Goal: Task Accomplishment & Management: Manage account settings

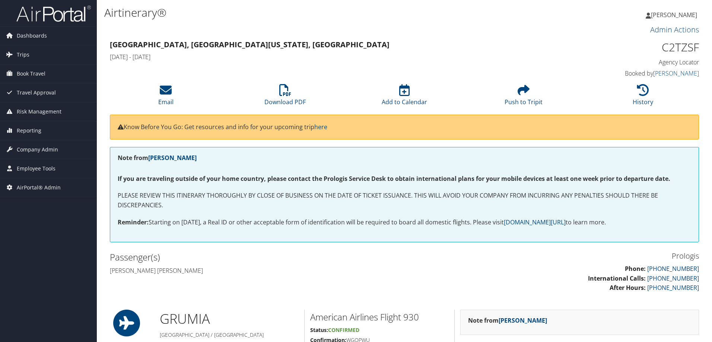
scroll to position [596, 0]
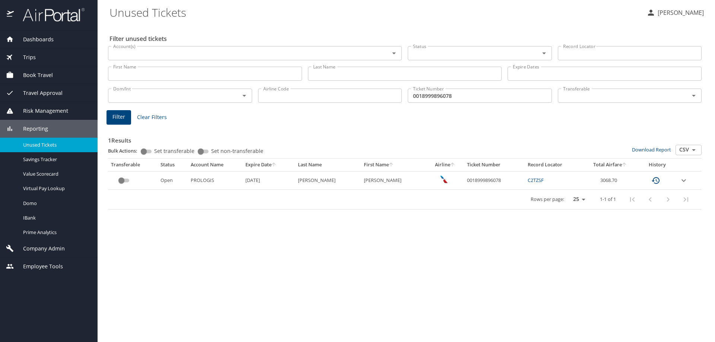
click at [36, 147] on span "Unused Tickets" at bounding box center [56, 145] width 66 height 7
click at [432, 96] on input "0018999896078" at bounding box center [480, 96] width 144 height 14
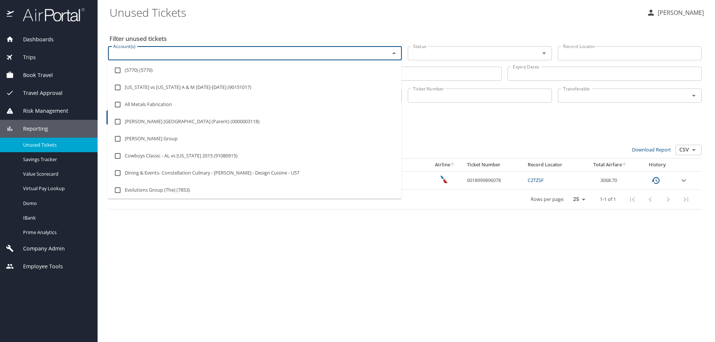
click at [139, 55] on input "Account(s)" at bounding box center [243, 53] width 267 height 10
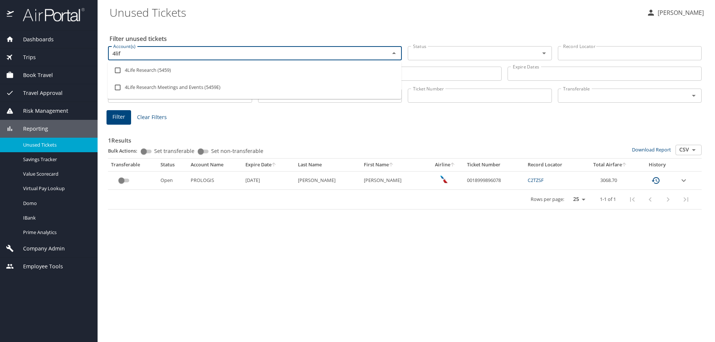
type input "4life"
click at [124, 68] on input "checkbox" at bounding box center [118, 70] width 14 height 14
checkbox input "true"
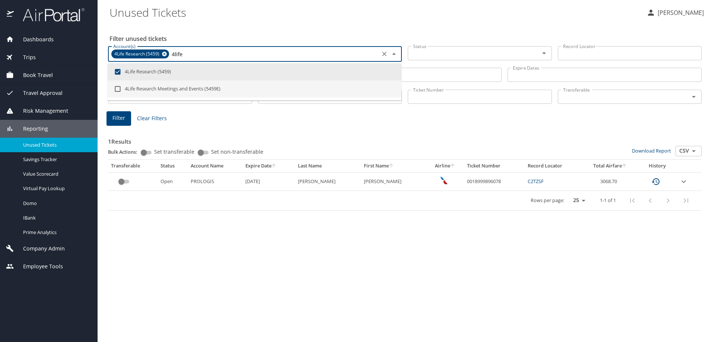
type input "4life"
click at [121, 117] on span "Filter" at bounding box center [119, 118] width 13 height 9
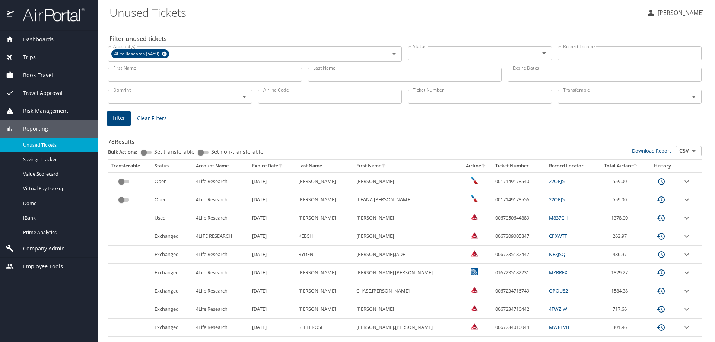
click at [542, 54] on icon "Open" at bounding box center [544, 53] width 9 height 9
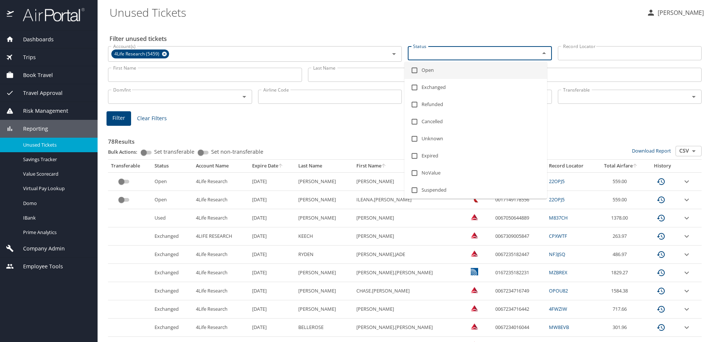
click at [425, 73] on li "Open" at bounding box center [476, 70] width 143 height 17
checkbox input "true"
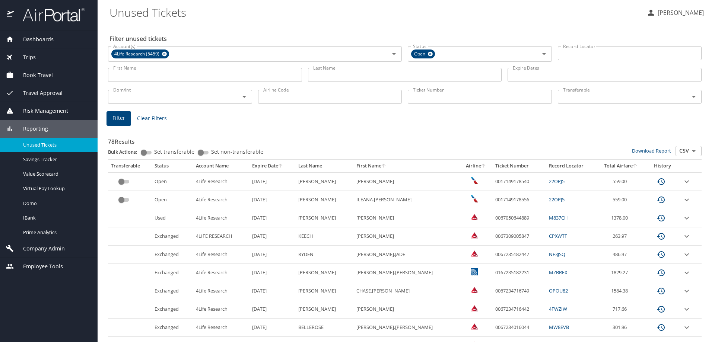
click at [117, 119] on span "Filter" at bounding box center [119, 118] width 13 height 9
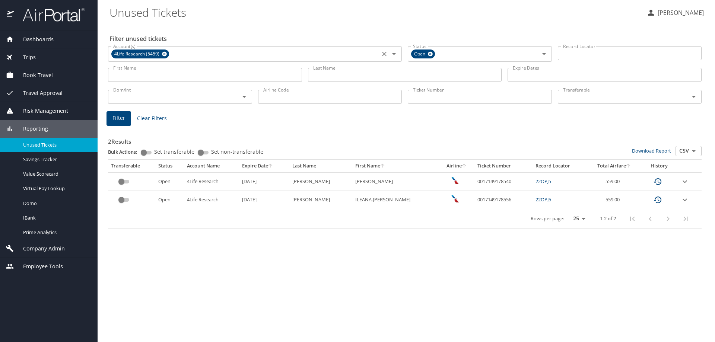
click at [162, 56] on icon at bounding box center [164, 54] width 5 height 5
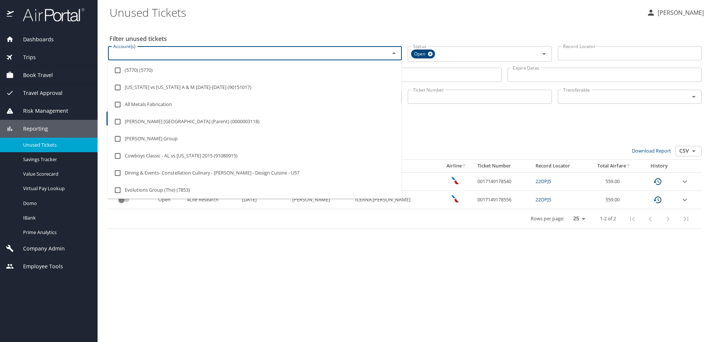
click at [152, 55] on input "Account(s)" at bounding box center [243, 53] width 267 height 10
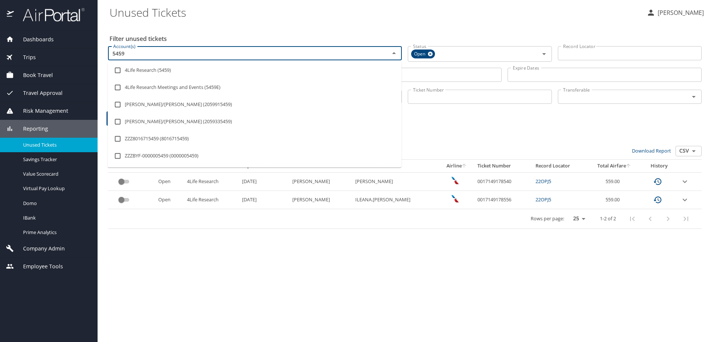
type input "5459e"
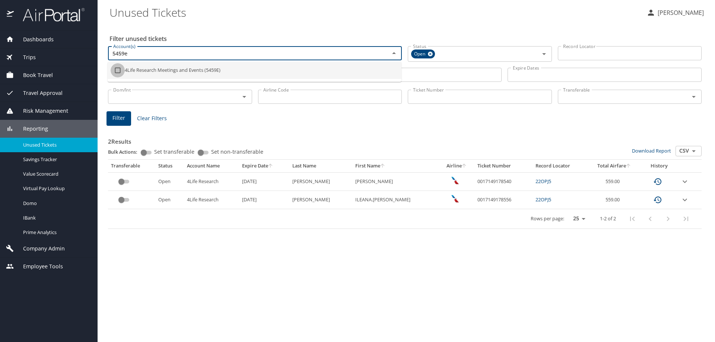
click at [118, 70] on input "checkbox" at bounding box center [118, 70] width 14 height 14
checkbox input "true"
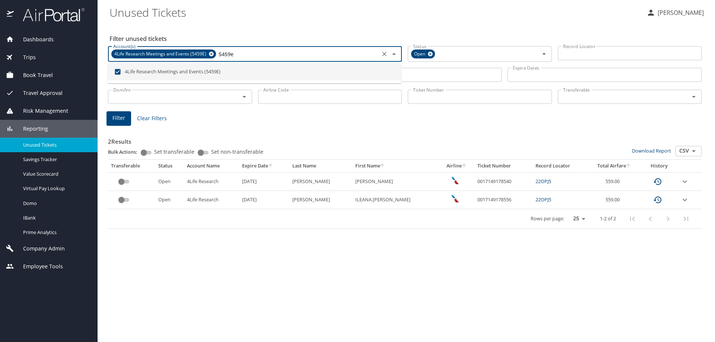
type input "5459e"
click at [122, 121] on span "Filter" at bounding box center [119, 118] width 13 height 9
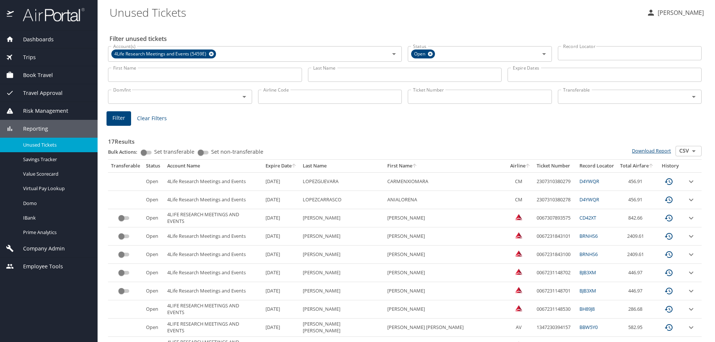
click at [647, 149] on link "Download Report" at bounding box center [651, 151] width 39 height 7
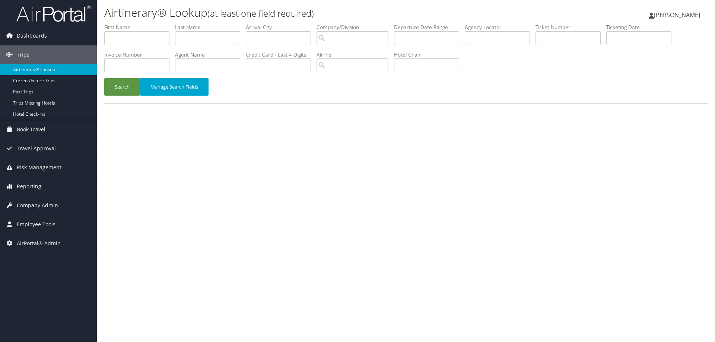
click at [24, 185] on span "Reporting" at bounding box center [29, 186] width 25 height 19
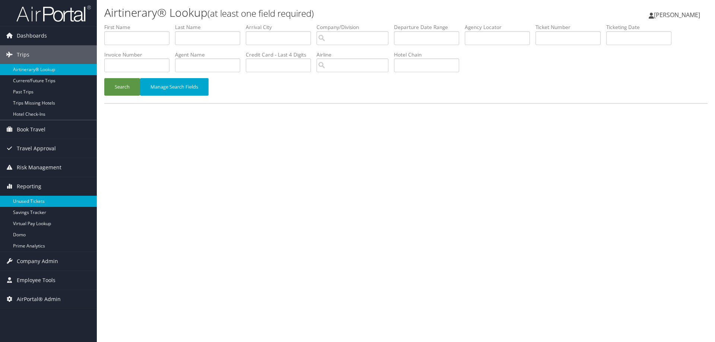
click at [25, 200] on link "Unused Tickets" at bounding box center [48, 201] width 97 height 11
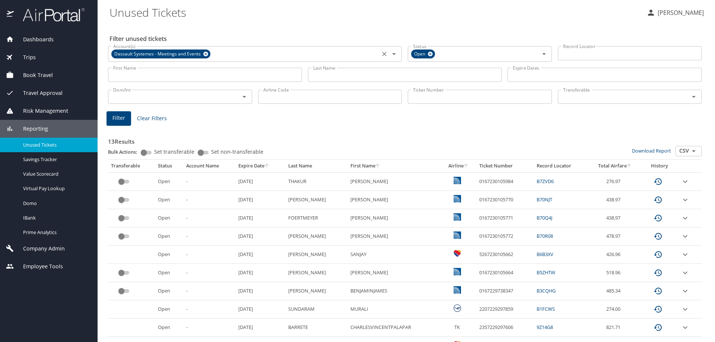
click at [206, 55] on icon at bounding box center [205, 54] width 5 height 5
click at [161, 56] on input "Account(s)" at bounding box center [243, 53] width 267 height 10
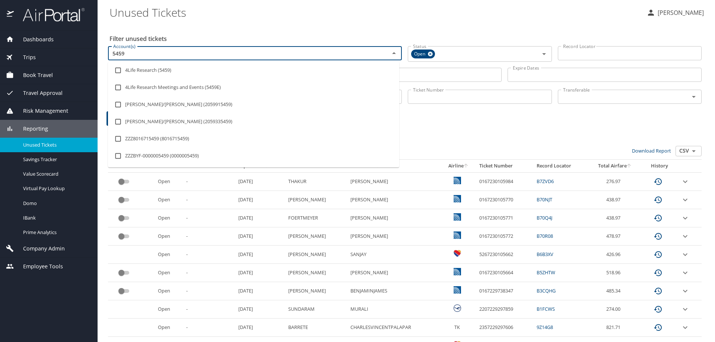
type input "5459e"
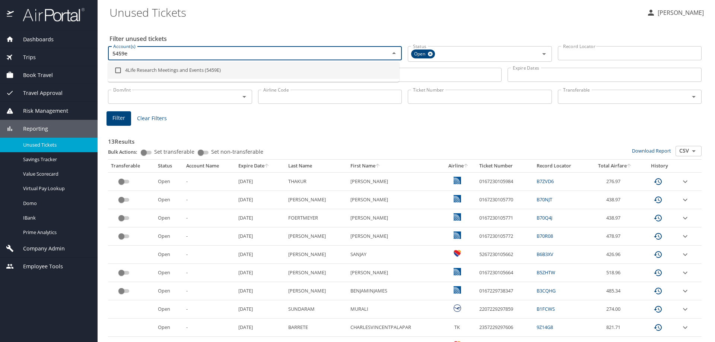
click at [140, 68] on li "4Life Research Meetings and Events (5459E)" at bounding box center [253, 70] width 291 height 17
checkbox input "true"
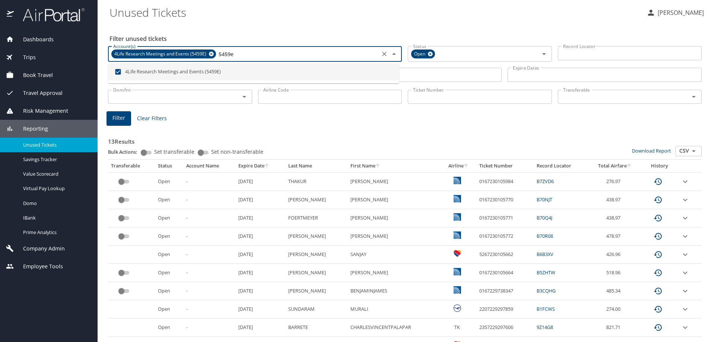
type input "5459e"
click at [128, 113] on button "Filter" at bounding box center [119, 118] width 25 height 15
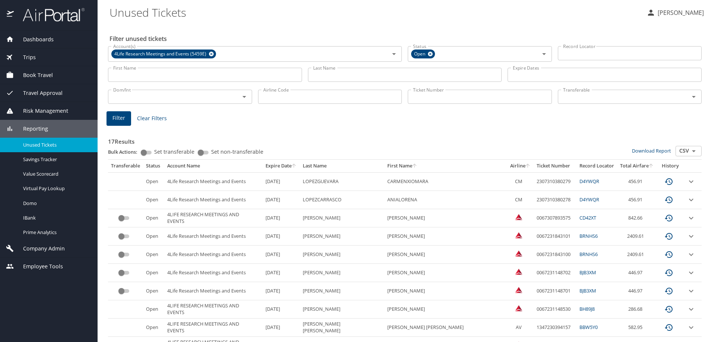
click at [525, 165] on icon "sort" at bounding box center [528, 166] width 6 height 6
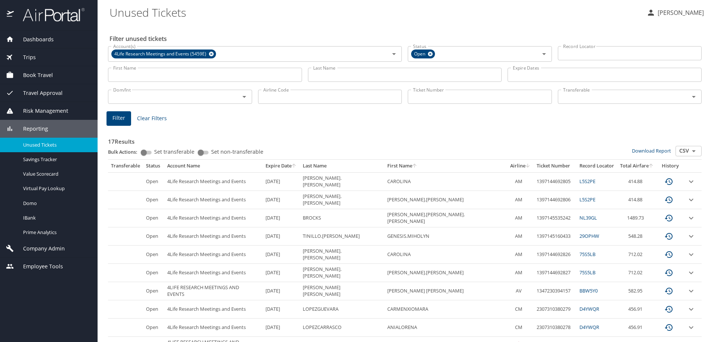
click at [525, 165] on icon "sort" at bounding box center [528, 166] width 6 height 6
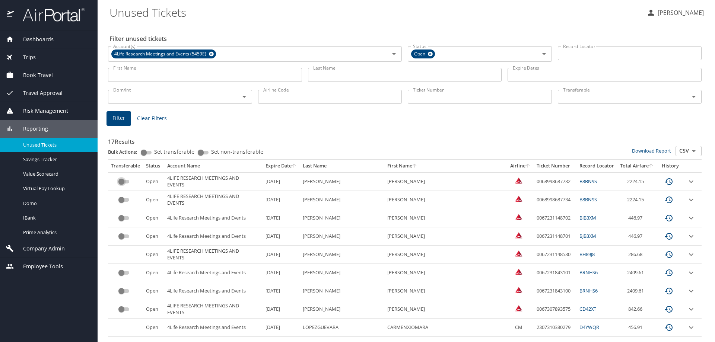
click at [122, 182] on input "custom pagination table" at bounding box center [121, 181] width 27 height 9
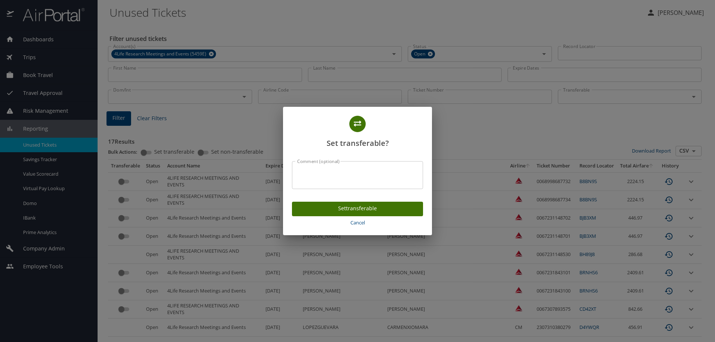
click at [333, 209] on span "Set transferable" at bounding box center [357, 208] width 119 height 9
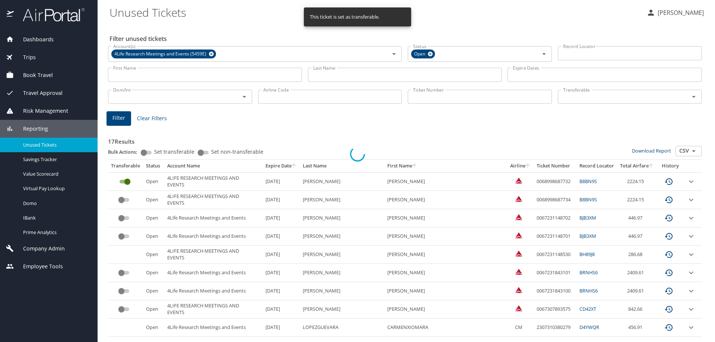
click at [126, 201] on div at bounding box center [357, 154] width 715 height 377
click at [120, 201] on input "custom pagination table" at bounding box center [121, 200] width 27 height 9
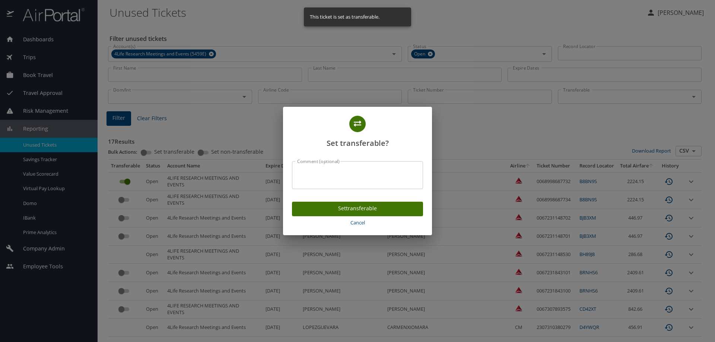
click at [322, 208] on span "Set transferable" at bounding box center [357, 208] width 119 height 9
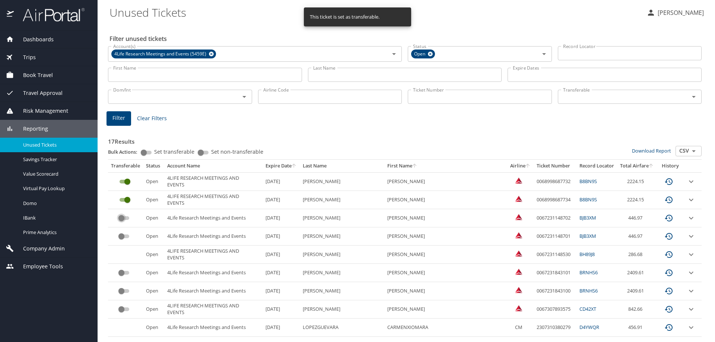
click at [120, 215] on input "custom pagination table" at bounding box center [121, 218] width 27 height 9
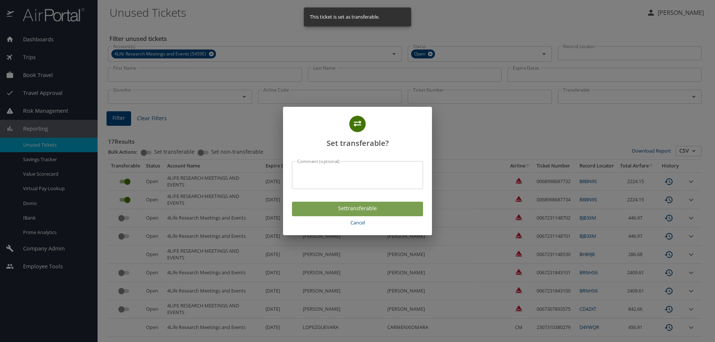
click at [310, 203] on button "Set transferable" at bounding box center [357, 209] width 131 height 15
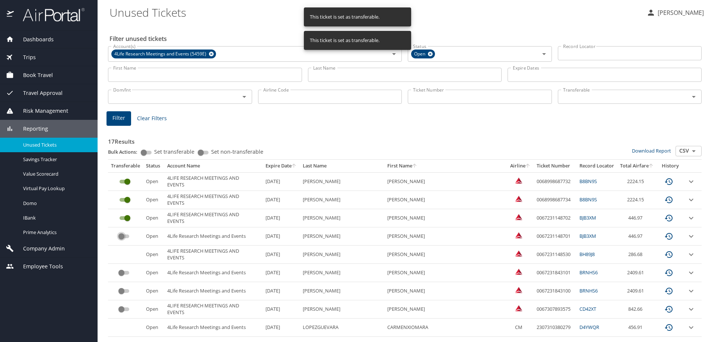
click at [120, 236] on input "custom pagination table" at bounding box center [121, 236] width 27 height 9
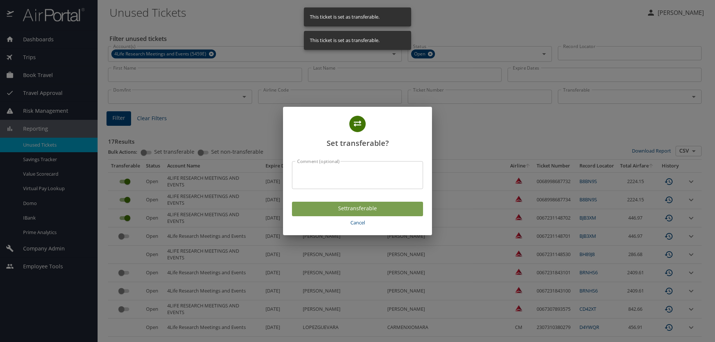
click at [303, 210] on span "Set transferable" at bounding box center [357, 208] width 119 height 9
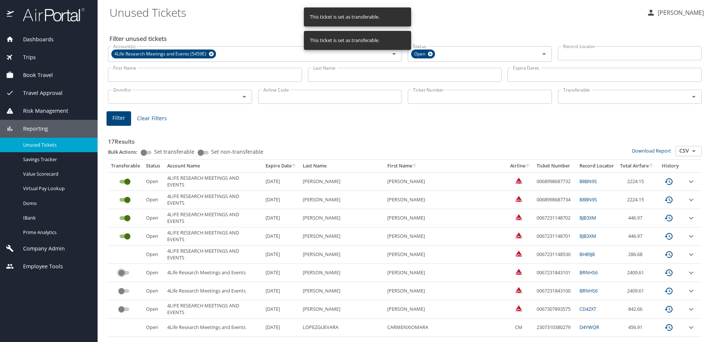
click at [122, 273] on input "custom pagination table" at bounding box center [121, 273] width 27 height 9
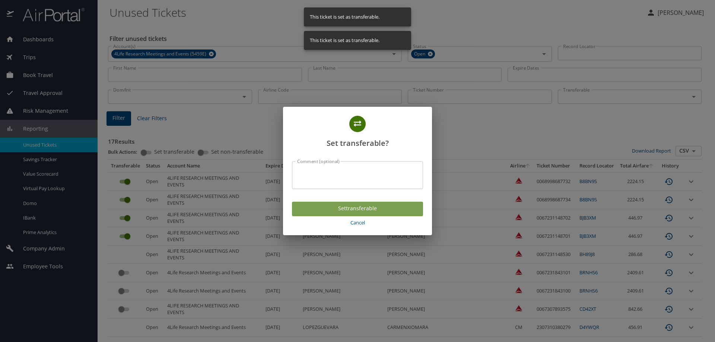
click at [311, 209] on span "Set transferable" at bounding box center [357, 208] width 119 height 9
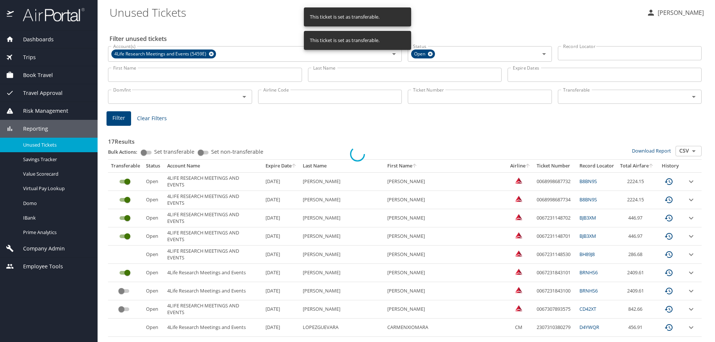
click at [121, 292] on div at bounding box center [357, 154] width 715 height 377
click at [124, 291] on input "custom pagination table" at bounding box center [121, 291] width 27 height 9
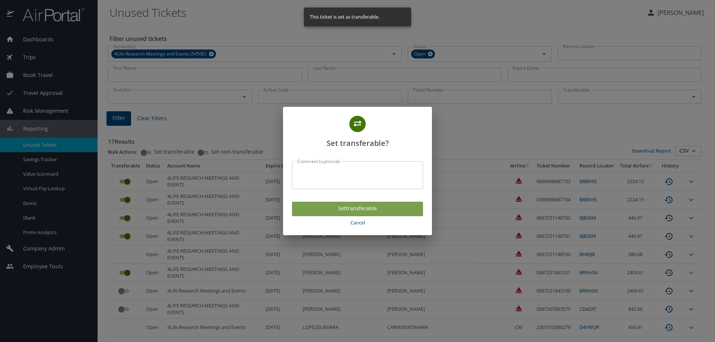
click at [323, 207] on span "Set transferable" at bounding box center [357, 208] width 119 height 9
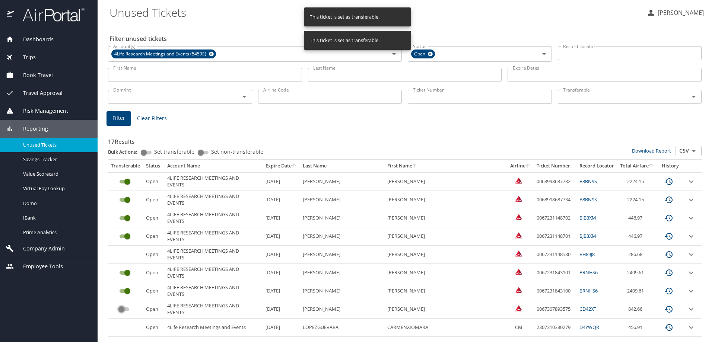
click at [123, 308] on input "custom pagination table" at bounding box center [121, 309] width 27 height 9
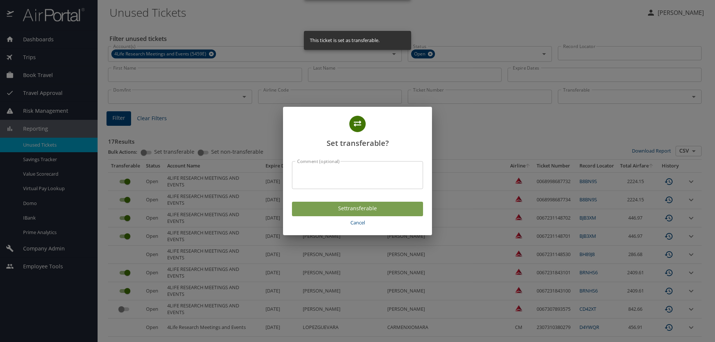
click at [323, 210] on span "Set transferable" at bounding box center [357, 208] width 119 height 9
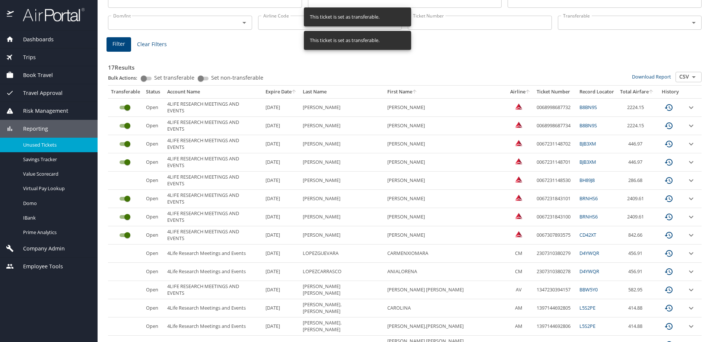
scroll to position [75, 0]
